Goal: Navigation & Orientation: Find specific page/section

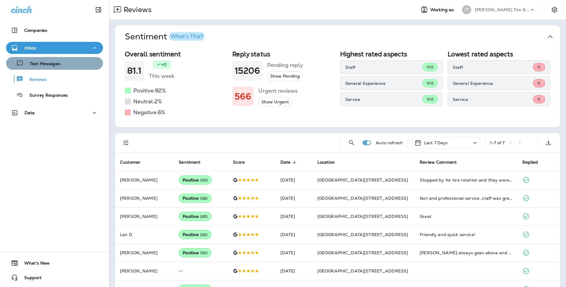
click at [53, 59] on div "Text Messages" at bounding box center [34, 63] width 52 height 9
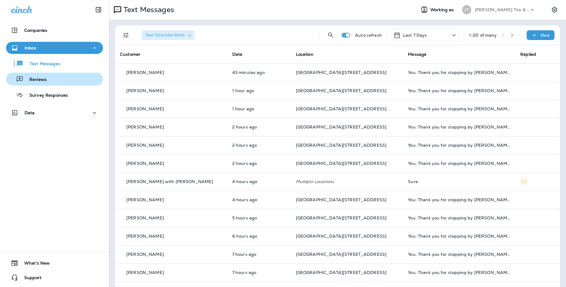
click at [37, 78] on p "Reviews" at bounding box center [34, 80] width 23 height 6
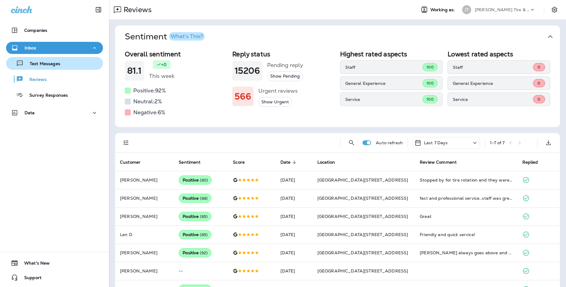
click at [64, 65] on div "Text Messages" at bounding box center [54, 63] width 92 height 9
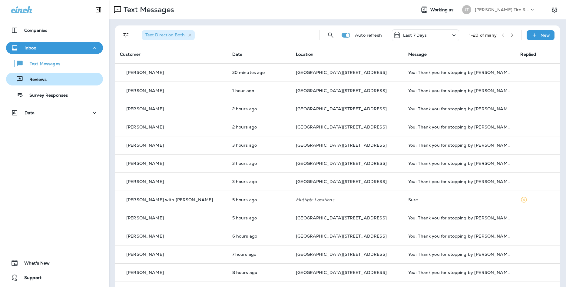
click at [53, 82] on div "Reviews" at bounding box center [54, 79] width 92 height 9
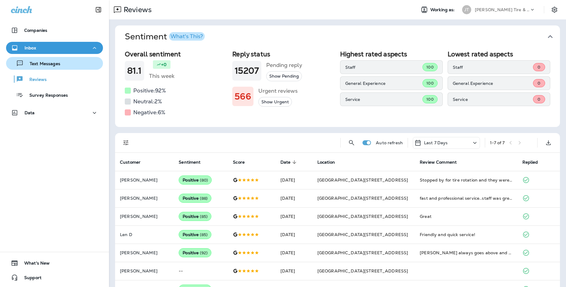
click at [49, 65] on p "Text Messages" at bounding box center [42, 64] width 37 height 6
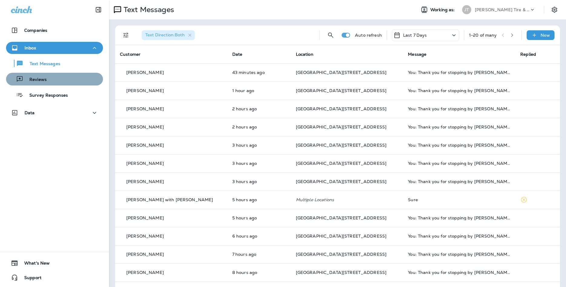
click at [52, 78] on div "Reviews" at bounding box center [54, 79] width 92 height 9
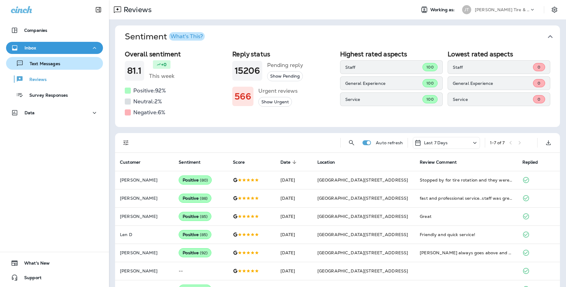
click at [58, 66] on p "Text Messages" at bounding box center [42, 64] width 37 height 6
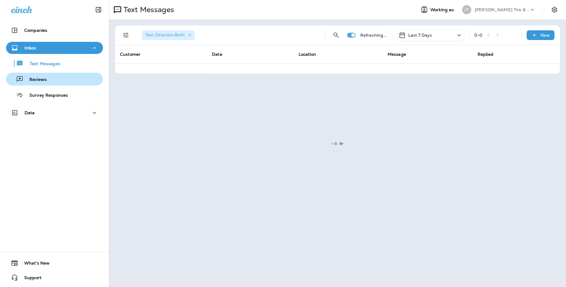
click at [60, 82] on div "Reviews" at bounding box center [54, 79] width 92 height 9
